Goal: Task Accomplishment & Management: Use online tool/utility

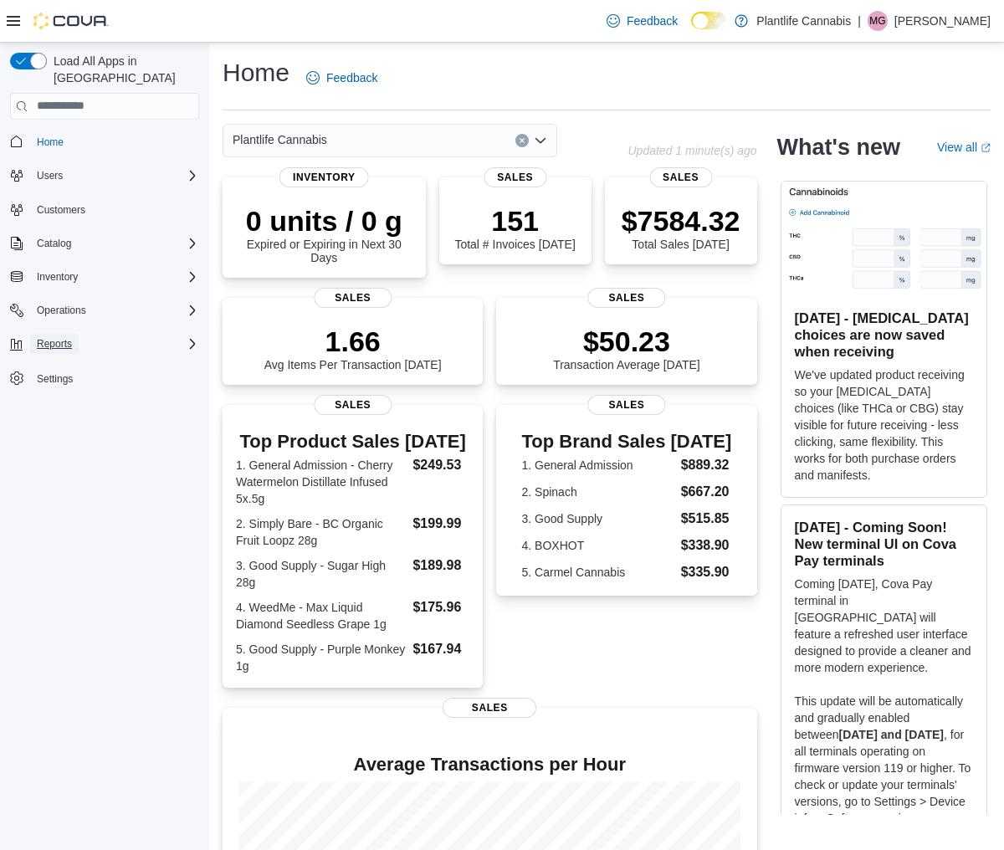
click at [63, 334] on span "Reports" at bounding box center [54, 344] width 35 height 20
click at [58, 384] on span "Reports" at bounding box center [47, 390] width 35 height 13
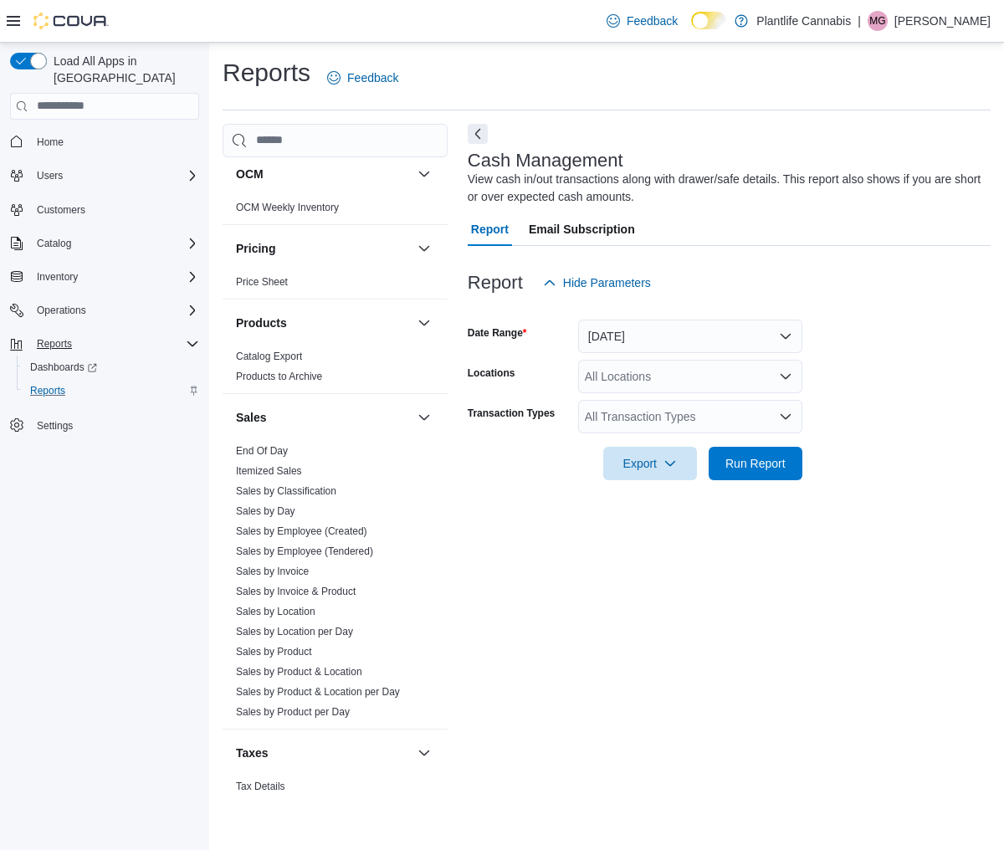
scroll to position [787, 0]
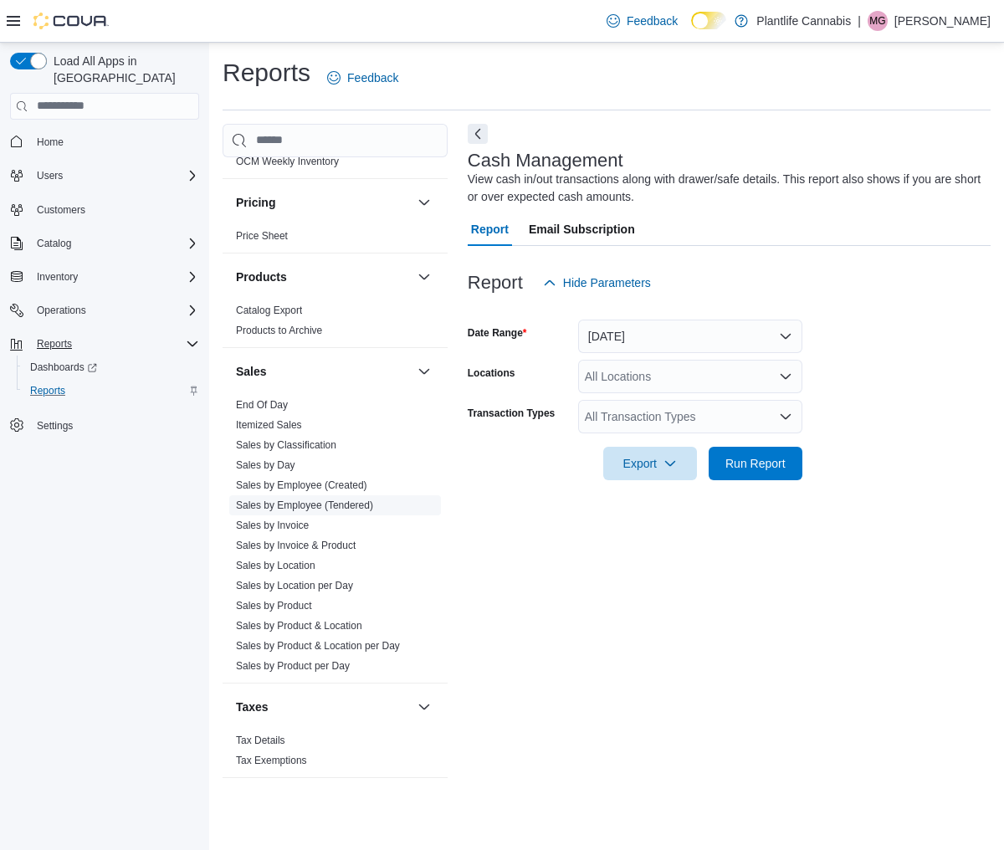
click at [368, 509] on link "Sales by Employee (Tendered)" at bounding box center [304, 506] width 137 height 12
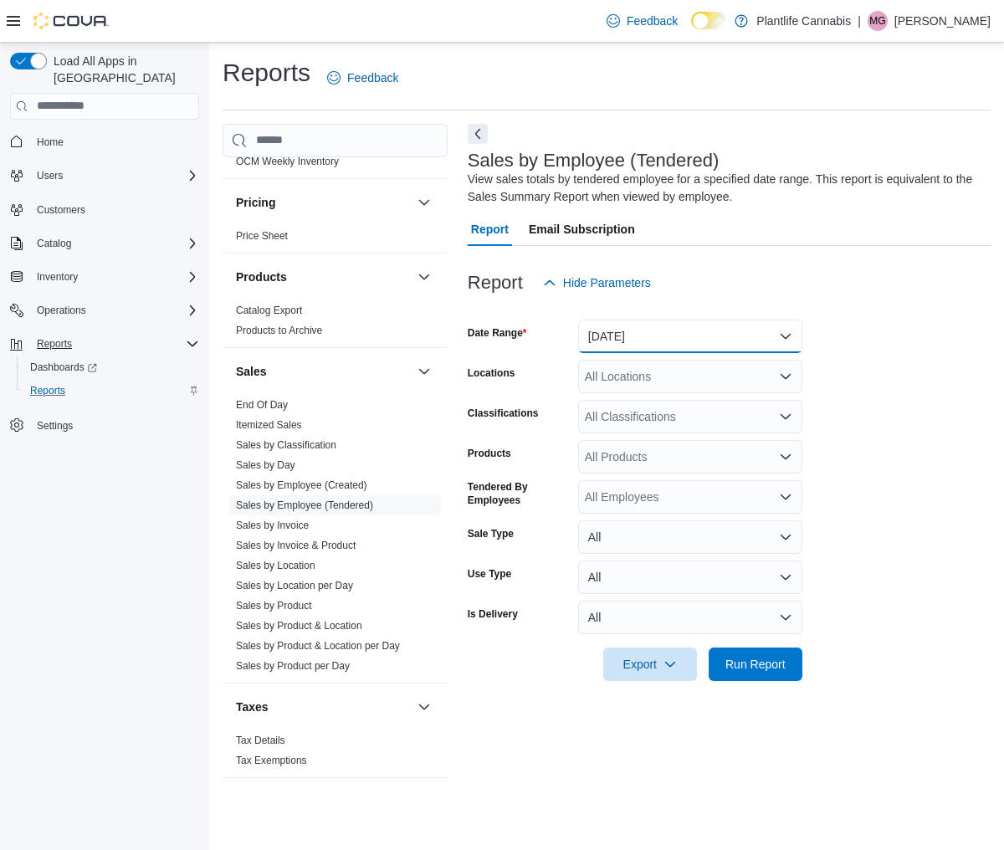
click at [645, 340] on button "Yesterday" at bounding box center [690, 336] width 224 height 33
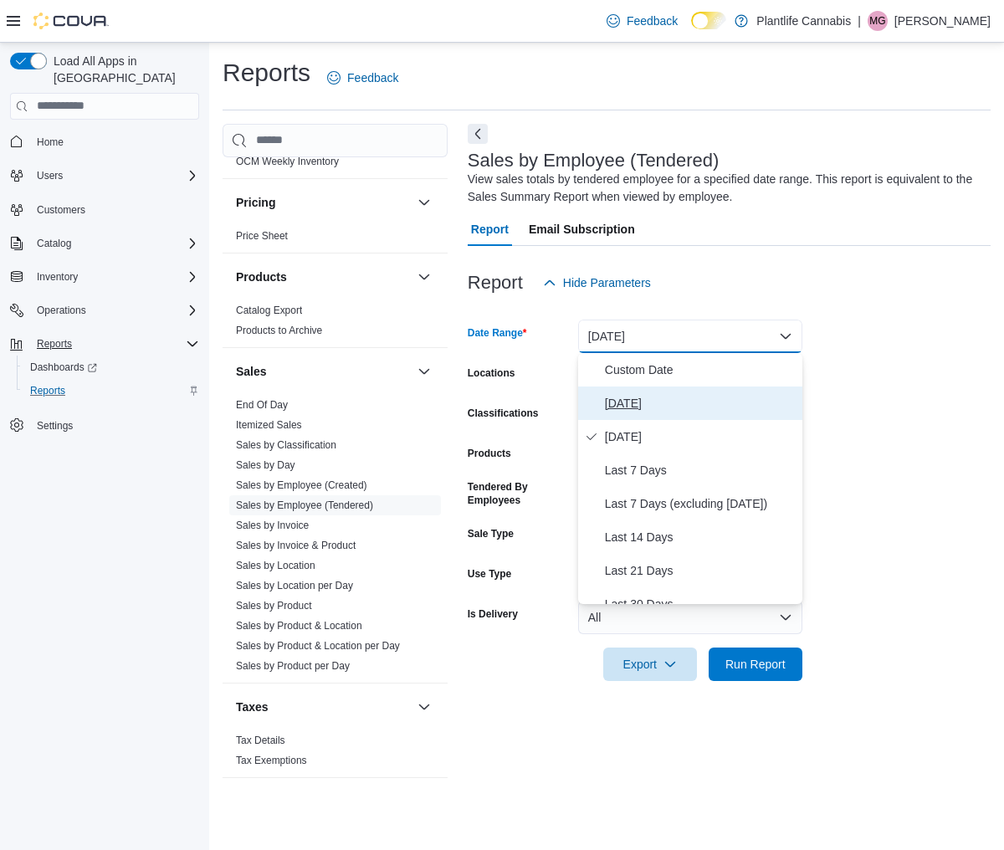
click at [633, 398] on span "Today" at bounding box center [700, 403] width 191 height 20
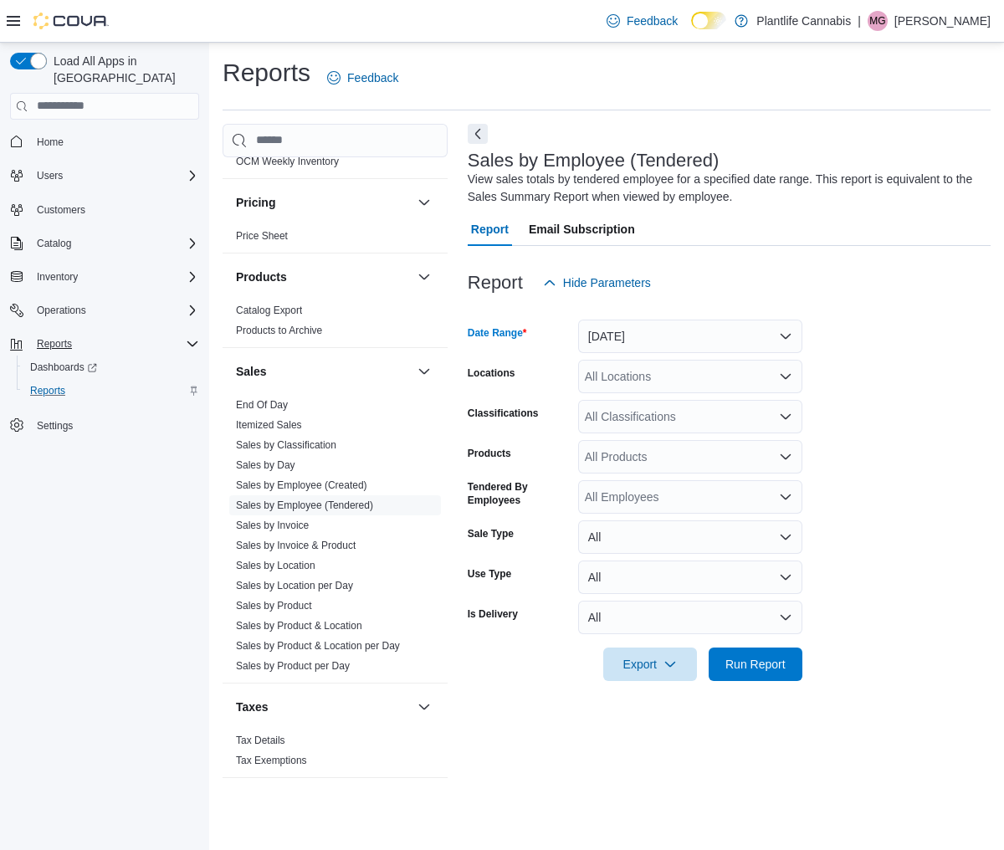
click at [654, 381] on div "All Locations" at bounding box center [690, 376] width 224 height 33
type input "***"
click at [675, 408] on span "Grande Prairie - Cobblestone" at bounding box center [727, 405] width 208 height 17
click at [869, 447] on form "Date Range Today Locations Grande Prairie - Cobblestone Classifications All Cla…" at bounding box center [729, 491] width 523 height 382
click at [790, 675] on span "Run Report" at bounding box center [756, 663] width 74 height 33
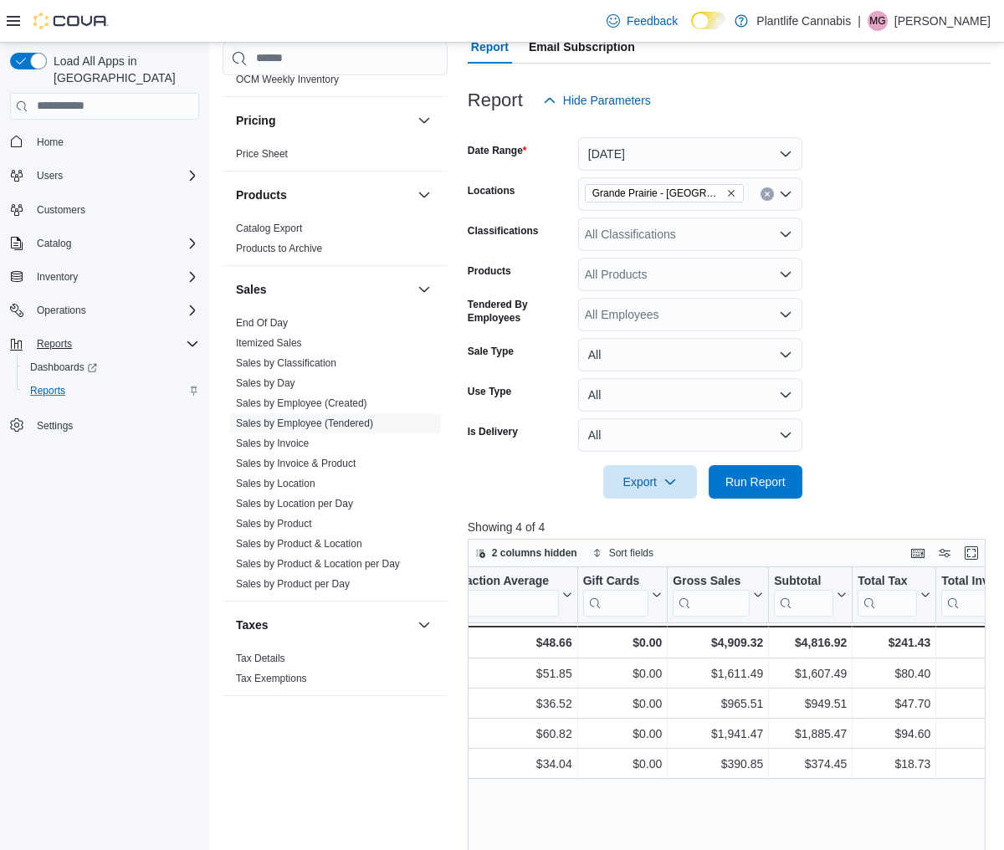
scroll to position [564, 0]
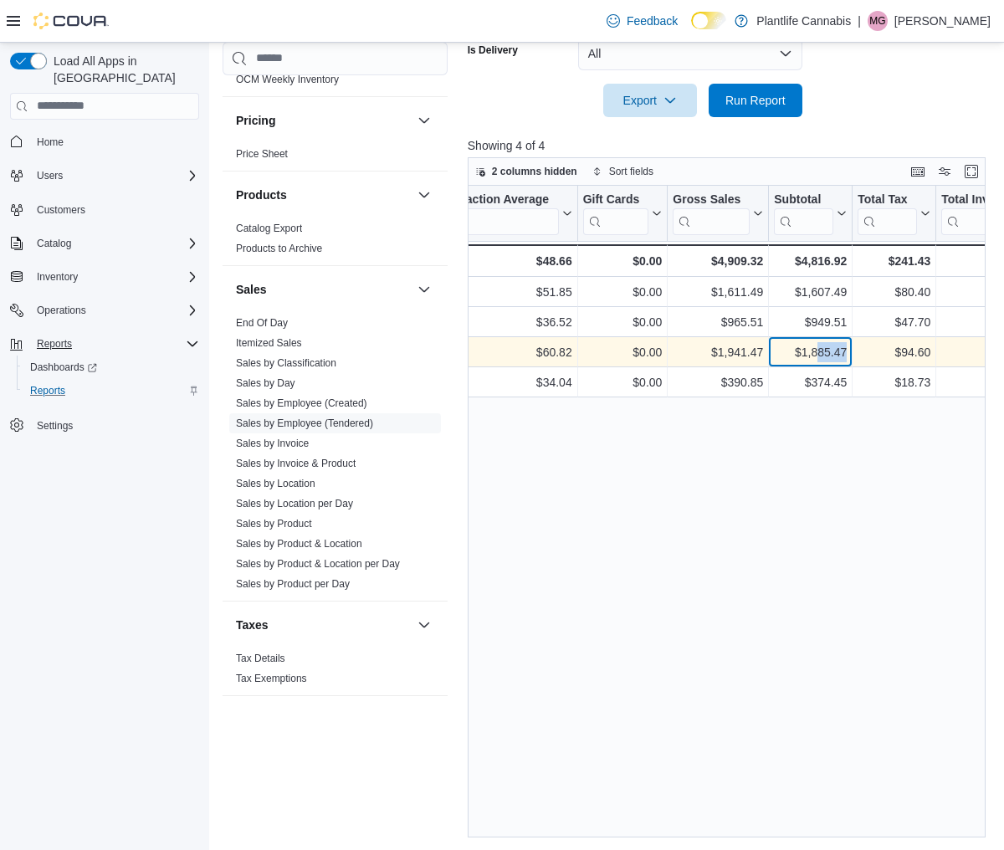
drag, startPoint x: 813, startPoint y: 353, endPoint x: 853, endPoint y: 359, distance: 39.8
click at [845, 358] on div "$1,885.47" at bounding box center [810, 352] width 73 height 20
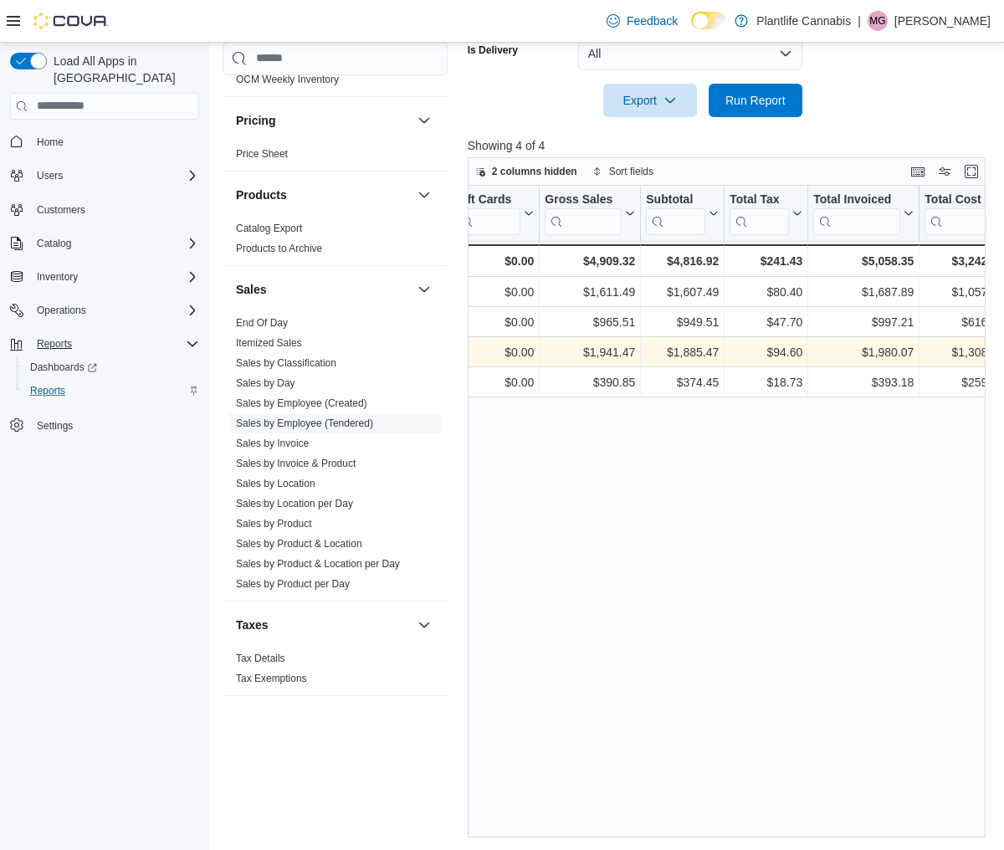
scroll to position [0, 899]
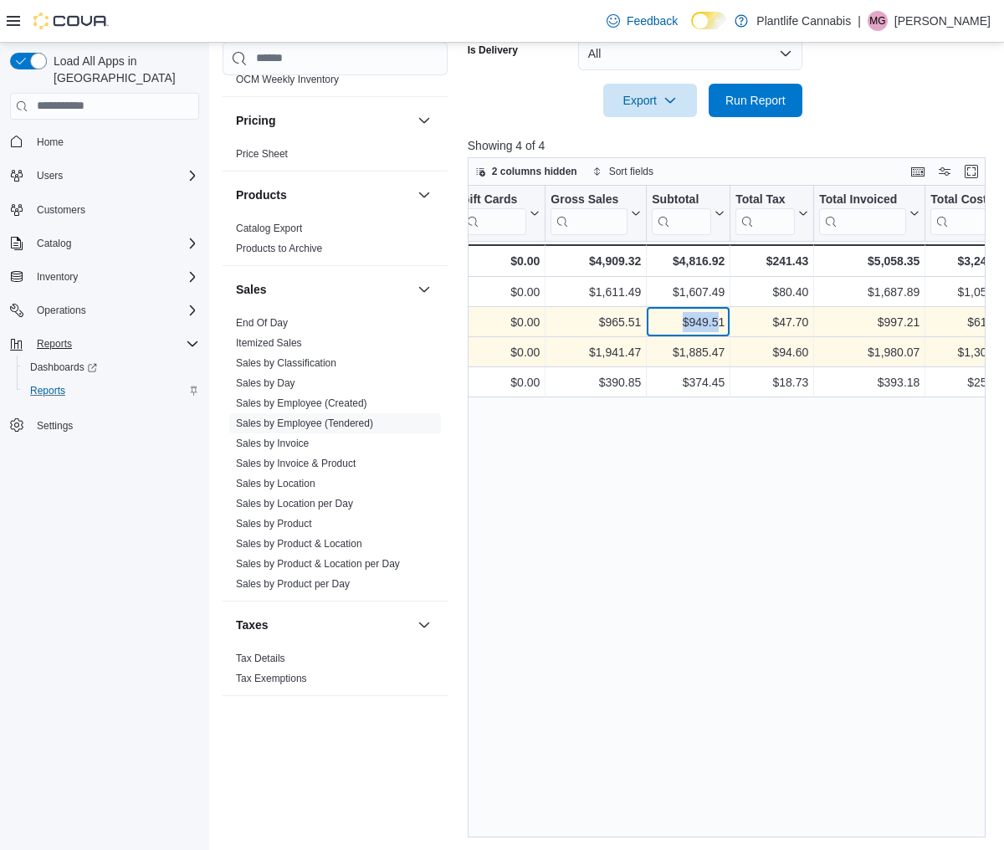
drag, startPoint x: 676, startPoint y: 324, endPoint x: 715, endPoint y: 326, distance: 38.6
click at [715, 326] on div "$949.51" at bounding box center [688, 322] width 73 height 20
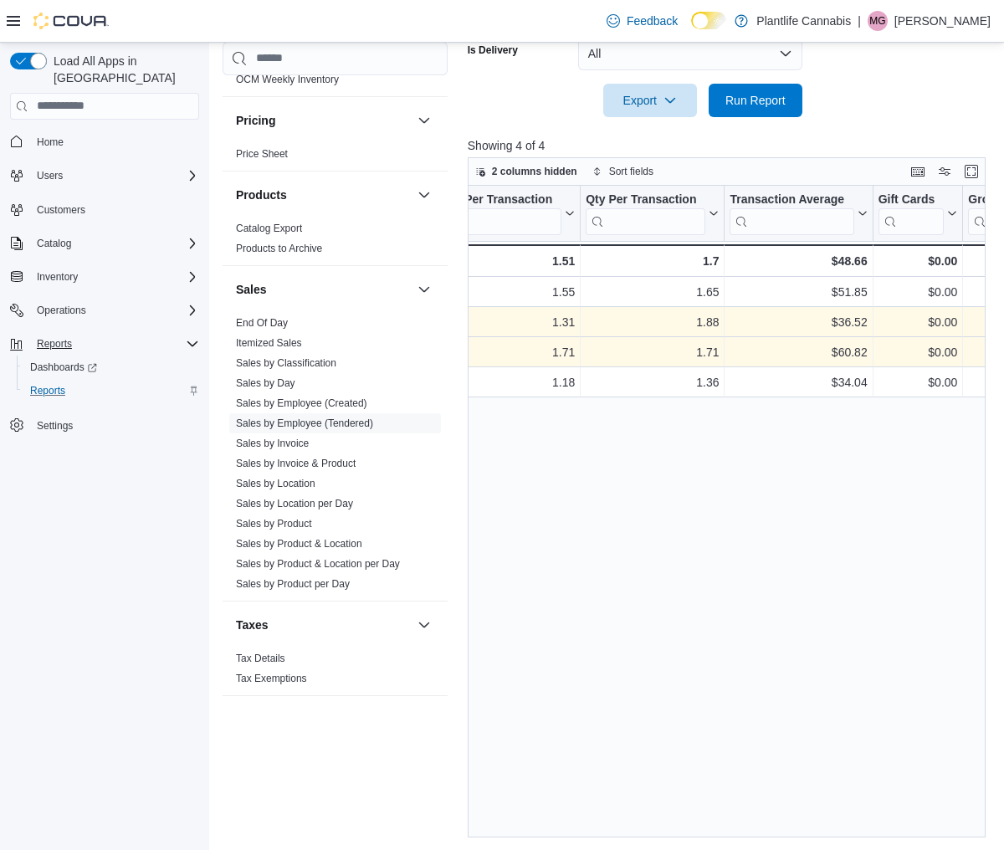
scroll to position [0, 0]
